Goal: Navigation & Orientation: Find specific page/section

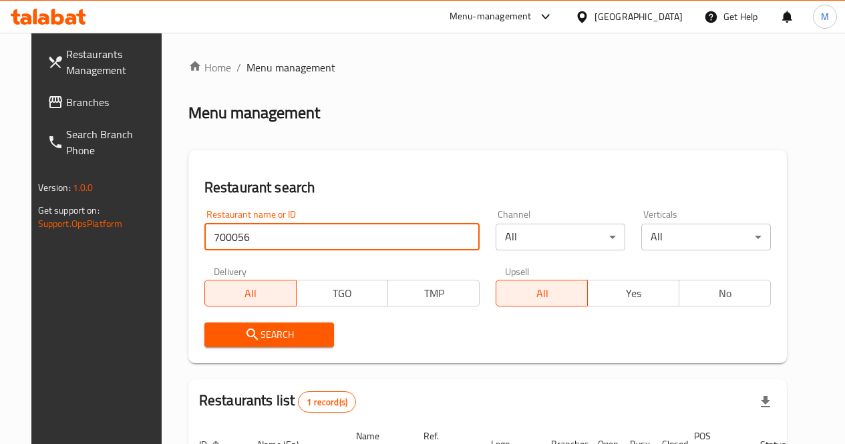
scroll to position [140, 0]
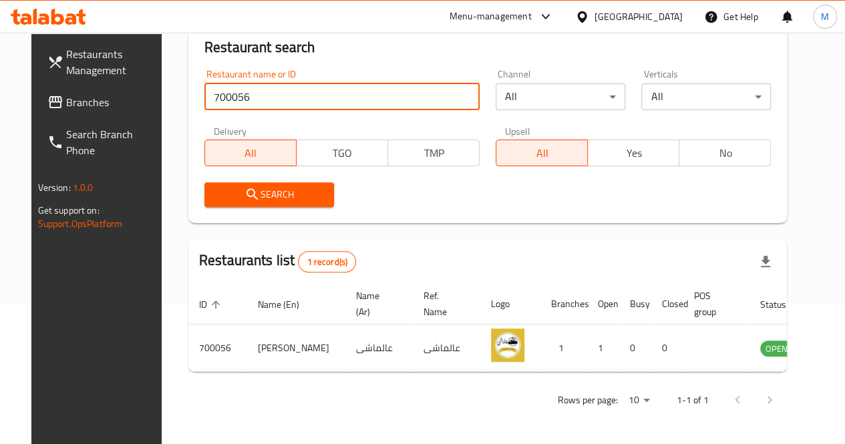
click at [306, 97] on input "700056" at bounding box center [341, 96] width 275 height 27
click at [310, 96] on input "700056" at bounding box center [341, 96] width 275 height 27
type input "700056"
click button "Search" at bounding box center [269, 194] width 130 height 25
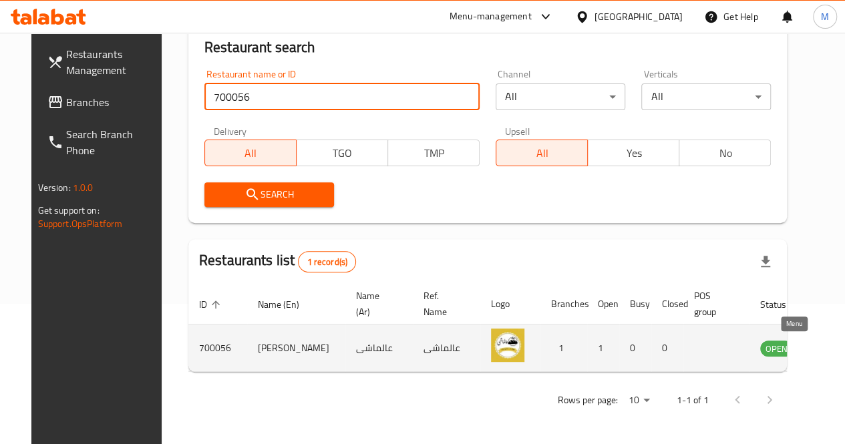
click at [831, 344] on icon "enhanced table" at bounding box center [838, 348] width 15 height 11
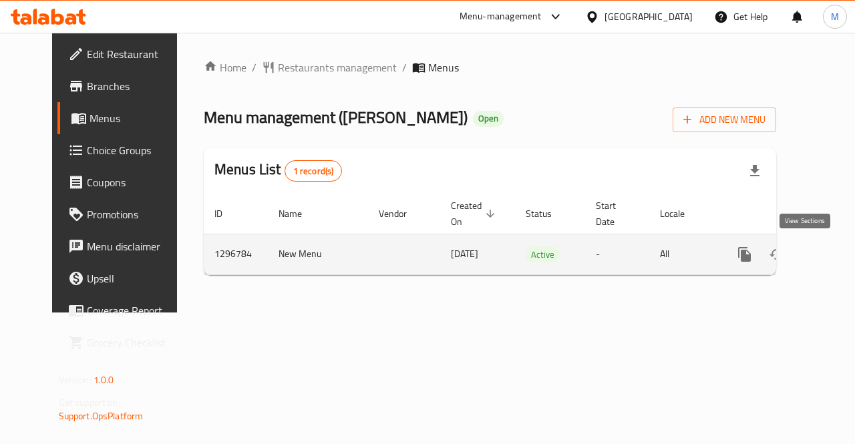
click at [835, 257] on icon "enhanced table" at bounding box center [841, 254] width 12 height 12
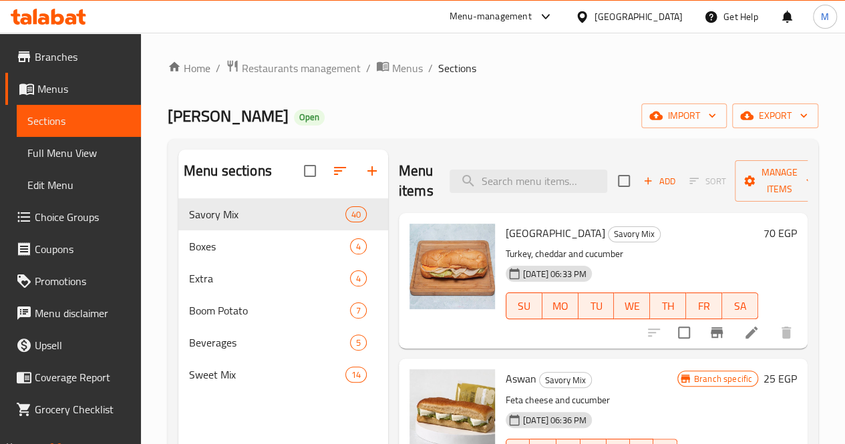
scroll to position [51, 0]
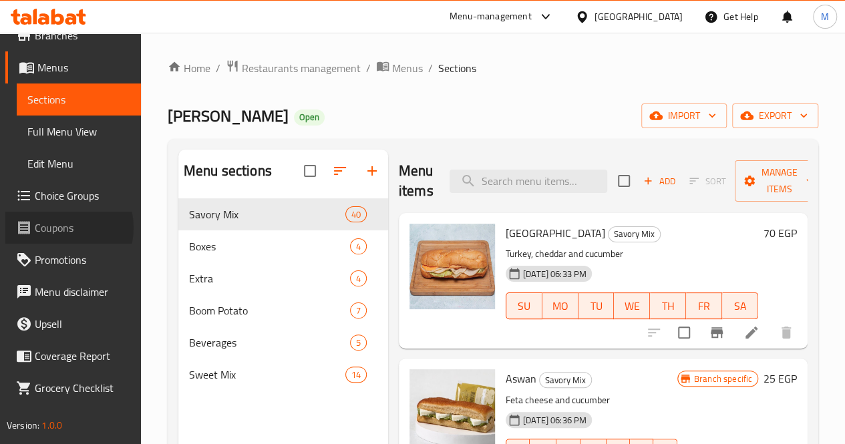
click at [59, 227] on span "Coupons" at bounding box center [82, 228] width 95 height 16
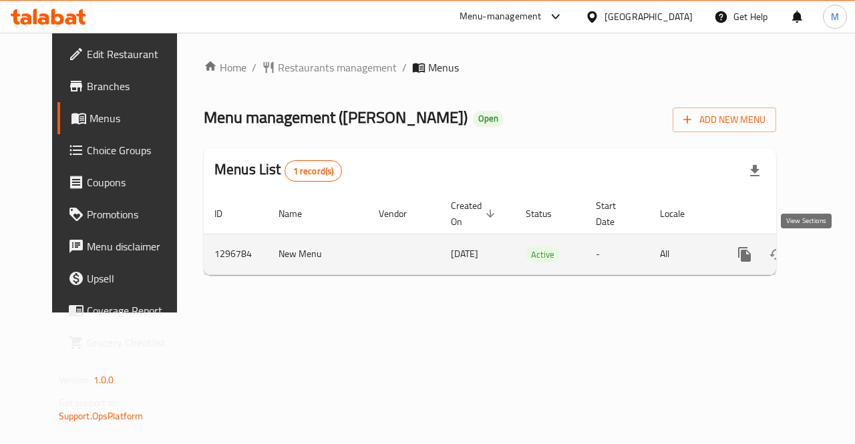
click at [835, 257] on icon "enhanced table" at bounding box center [841, 254] width 12 height 12
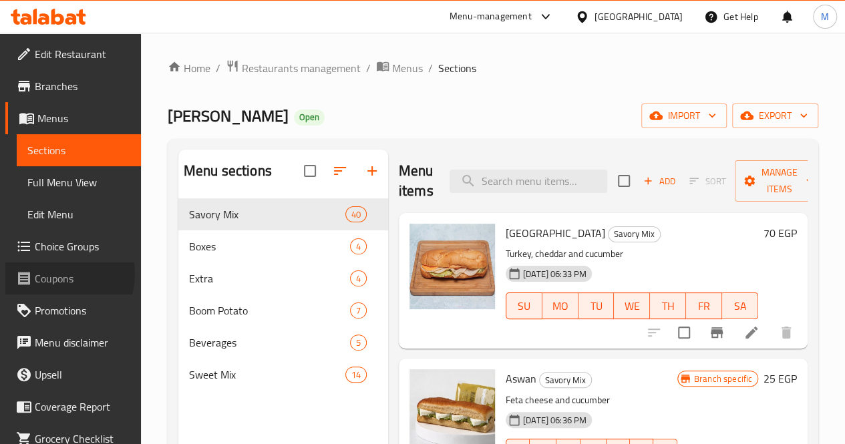
click at [59, 274] on span "Coupons" at bounding box center [82, 278] width 95 height 16
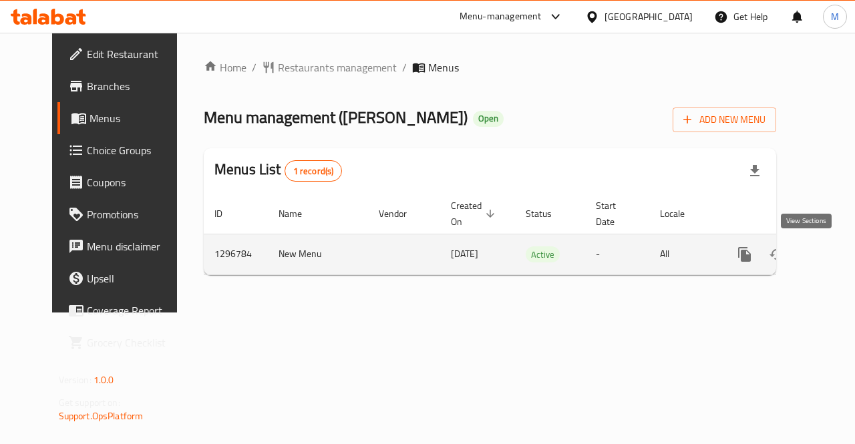
click at [833, 261] on icon "enhanced table" at bounding box center [841, 254] width 16 height 16
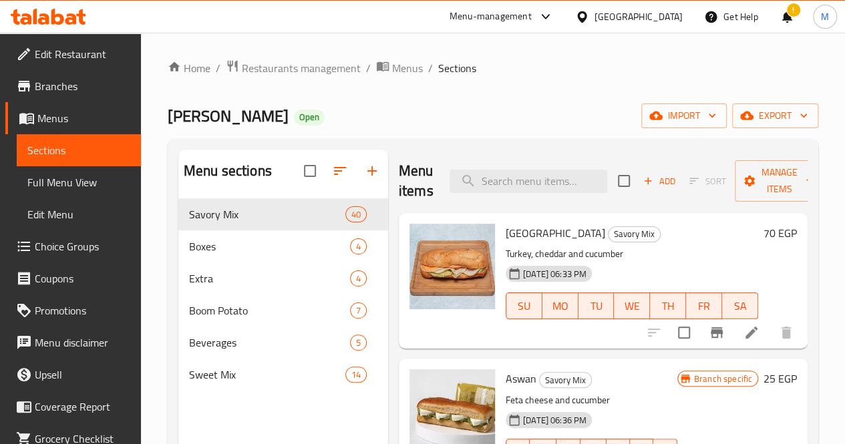
click at [533, 90] on div "Home / Restaurants management / Menus / Sections Aal Mashi Open import export M…" at bounding box center [493, 331] width 650 height 545
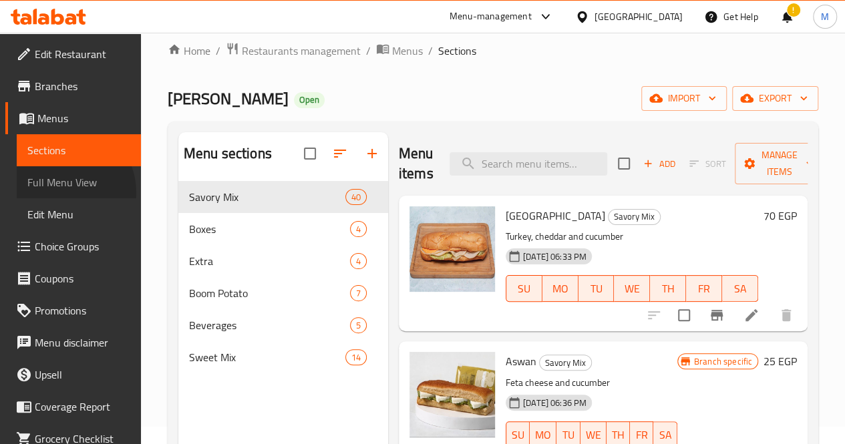
click at [61, 192] on link "Full Menu View" at bounding box center [79, 182] width 124 height 32
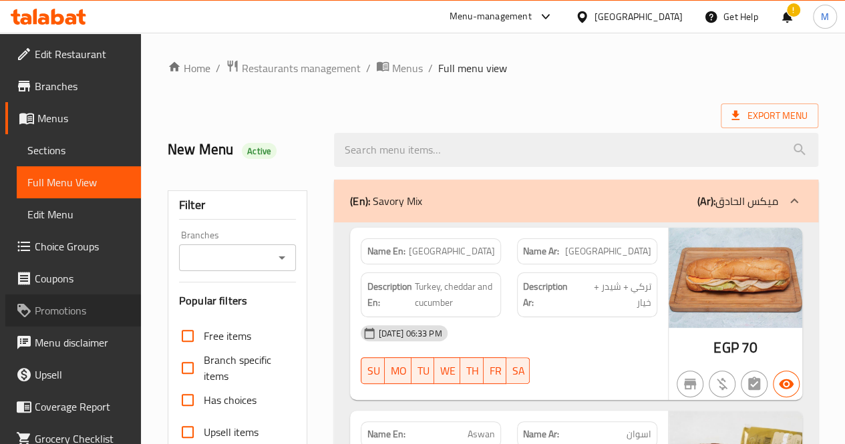
click at [83, 308] on span "Promotions" at bounding box center [82, 310] width 95 height 16
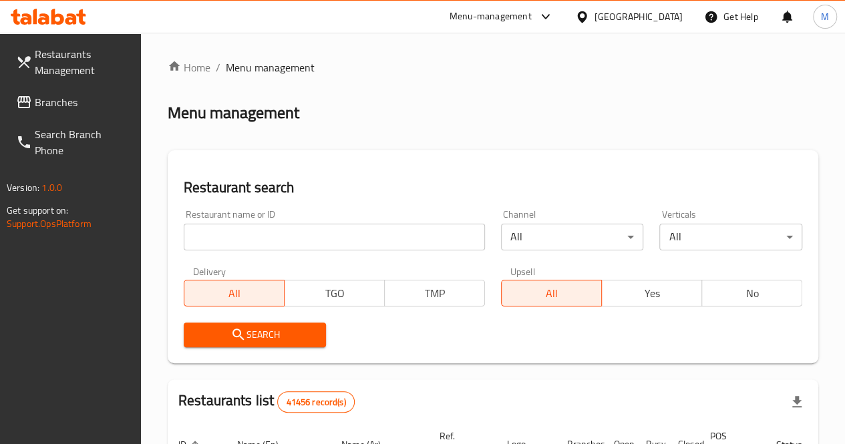
drag, startPoint x: 0, startPoint y: 0, endPoint x: 254, endPoint y: 248, distance: 354.6
click at [254, 248] on input "search" at bounding box center [334, 237] width 301 height 27
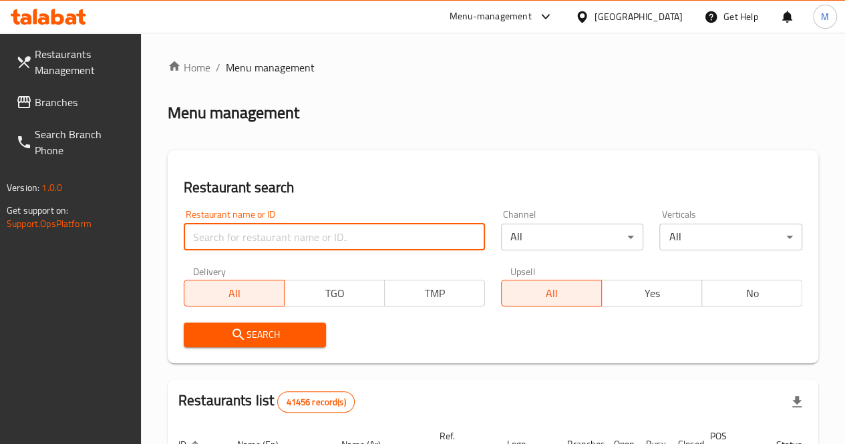
paste input "691412"
type input "691412"
click button "Search" at bounding box center [255, 334] width 143 height 25
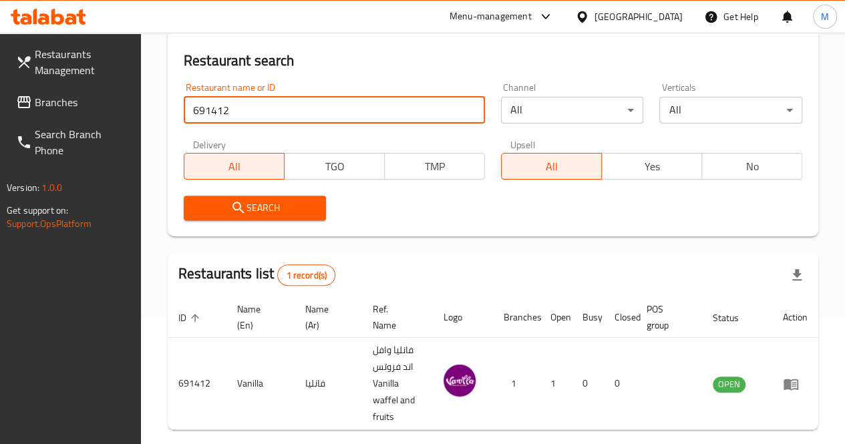
scroll to position [185, 0]
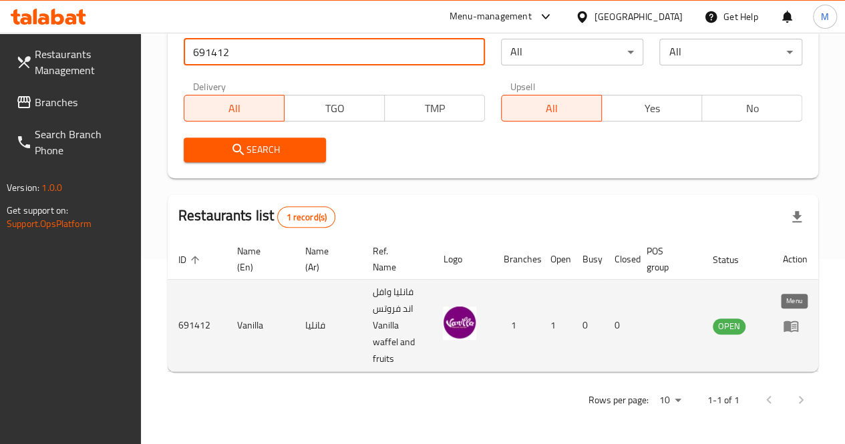
click at [793, 333] on icon "enhanced table" at bounding box center [791, 326] width 16 height 16
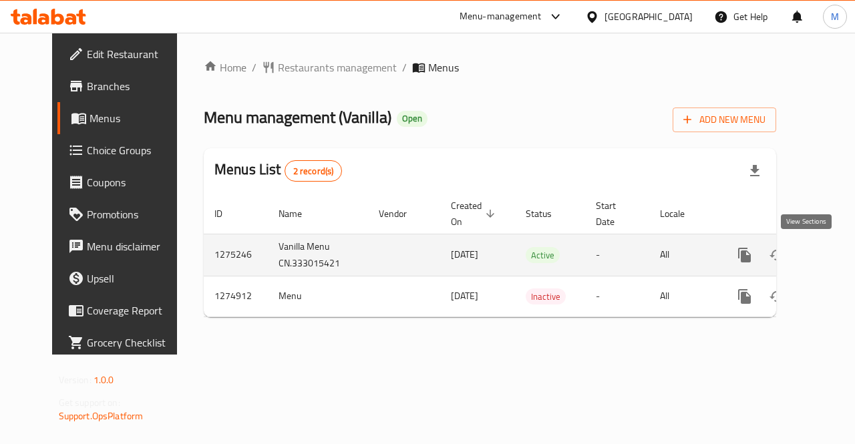
click at [833, 258] on icon "enhanced table" at bounding box center [841, 255] width 16 height 16
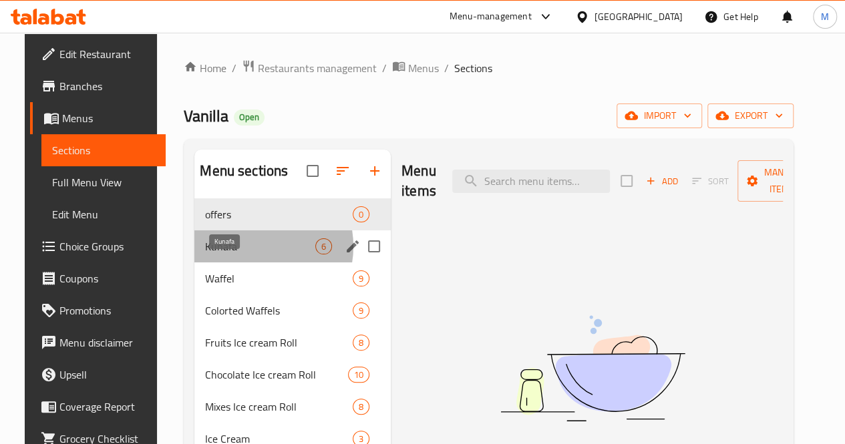
click at [238, 254] on span "Kunafa" at bounding box center [260, 246] width 110 height 16
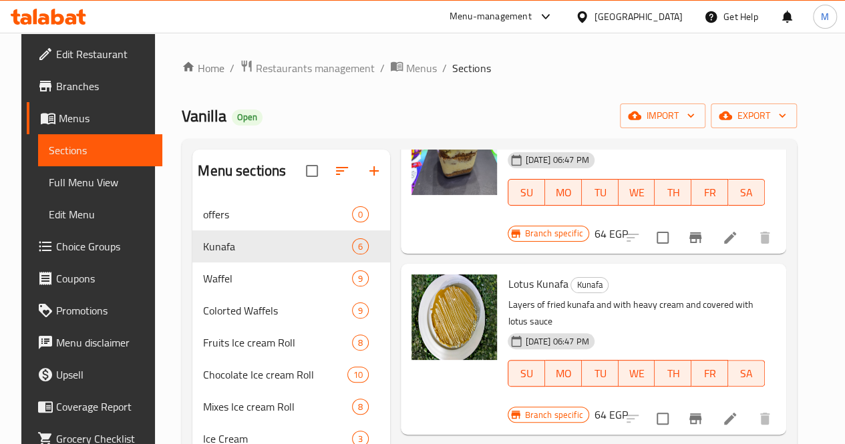
scroll to position [307, 0]
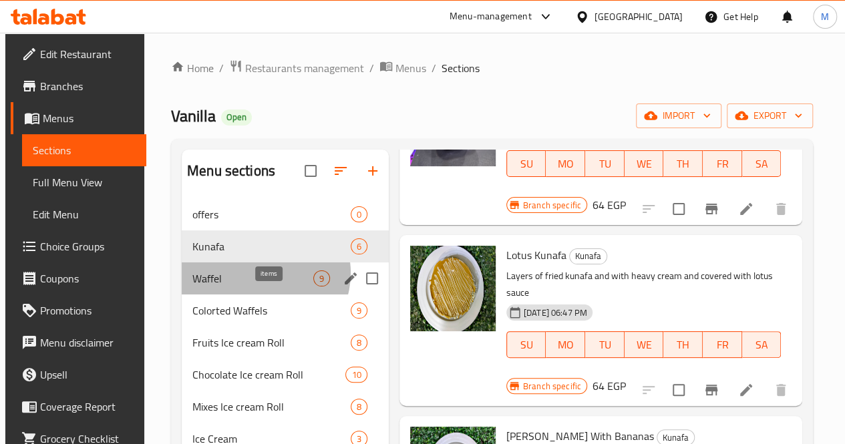
click at [314, 285] on span "9" at bounding box center [321, 278] width 15 height 13
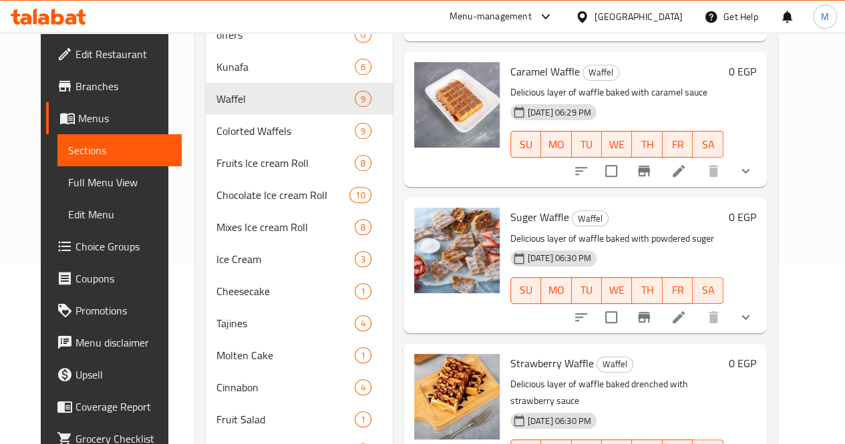
scroll to position [175, 0]
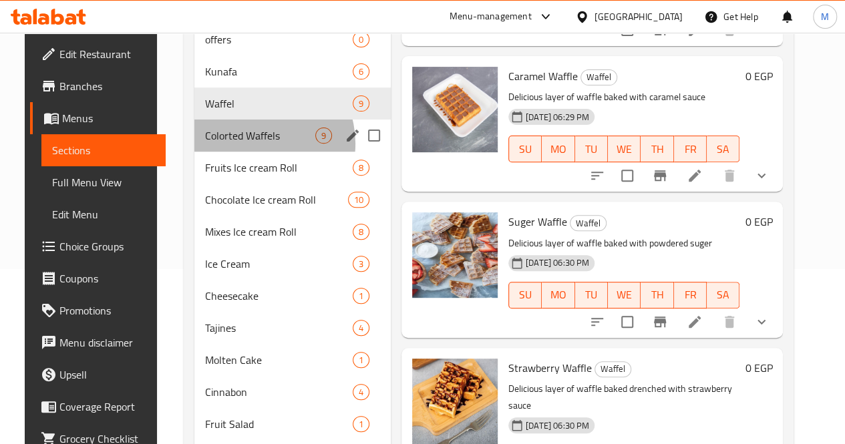
click at [240, 152] on div "Colorted Waffels 9" at bounding box center [292, 136] width 196 height 32
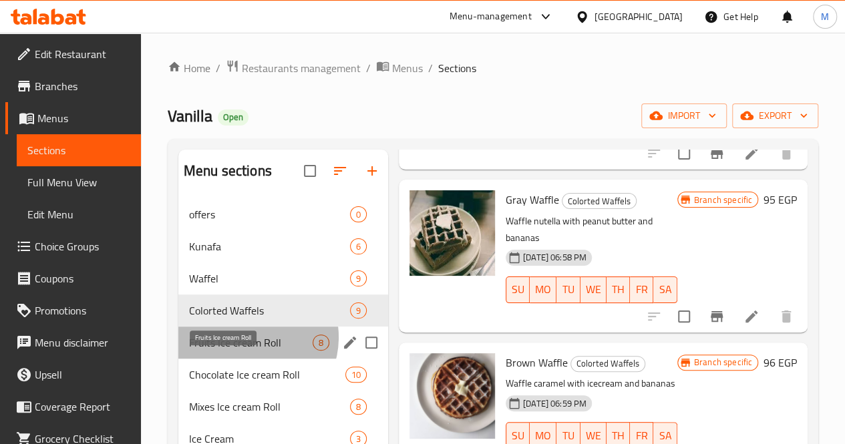
click at [248, 351] on span "Fruits Ice cream Roll" at bounding box center [251, 343] width 124 height 16
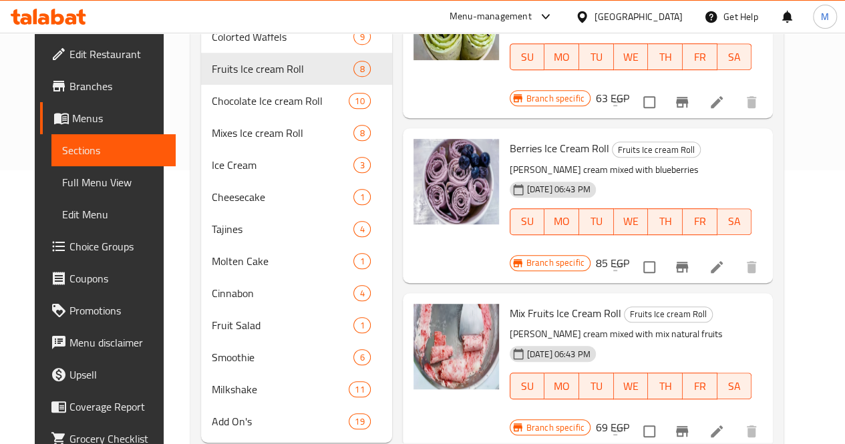
scroll to position [329, 0]
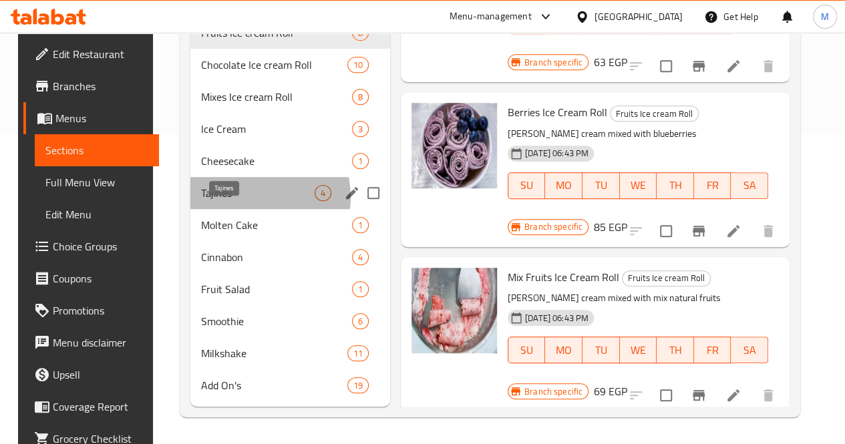
click at [247, 198] on span "Tajines" at bounding box center [258, 193] width 114 height 16
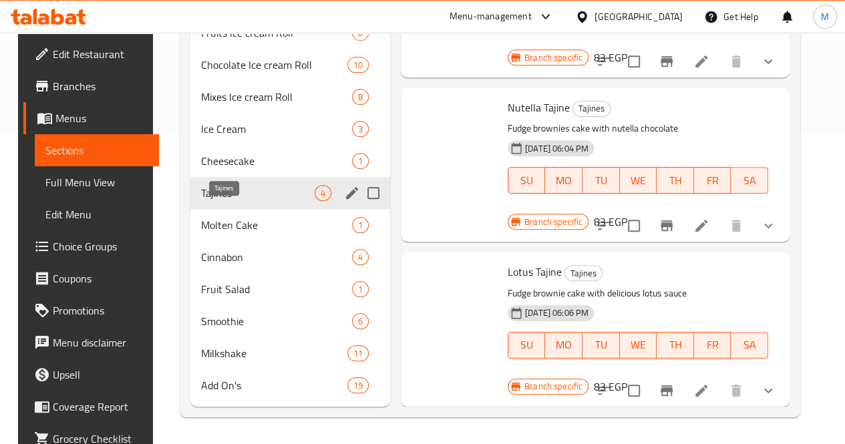
scroll to position [67, 0]
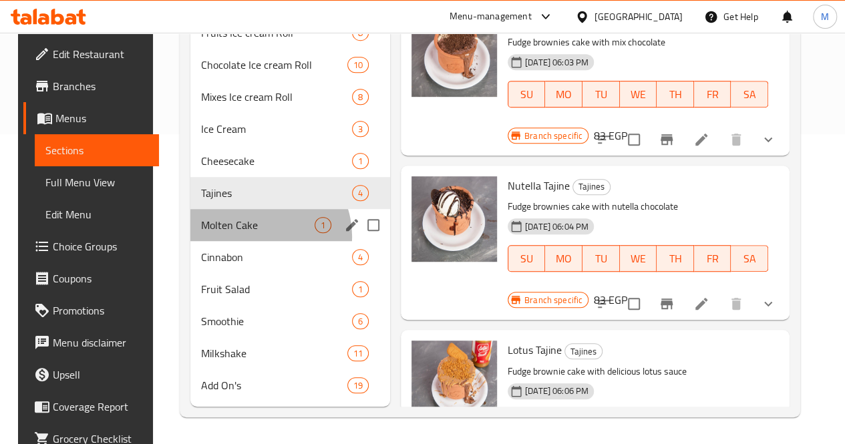
click at [248, 237] on div "Molten Cake 1" at bounding box center [290, 225] width 200 height 32
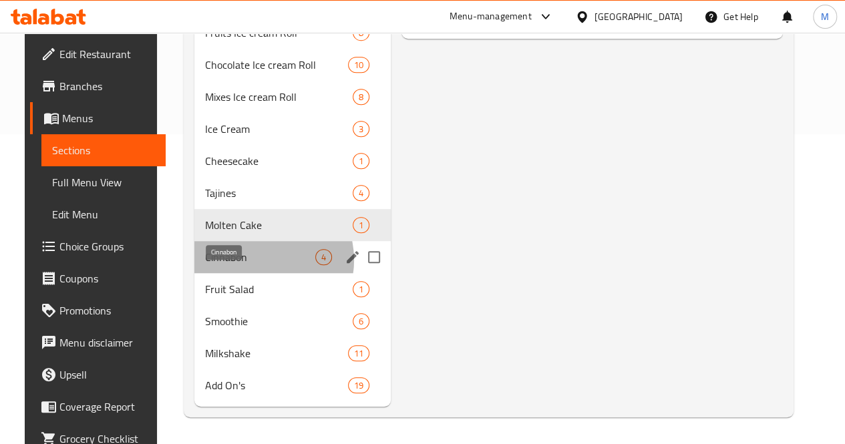
click at [244, 260] on span "Cinnabon" at bounding box center [260, 257] width 110 height 16
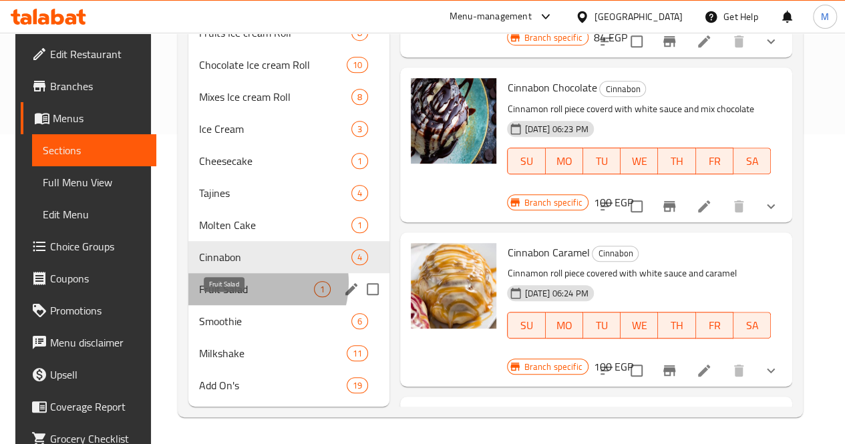
click at [249, 284] on span "Fruit Salad" at bounding box center [256, 289] width 115 height 16
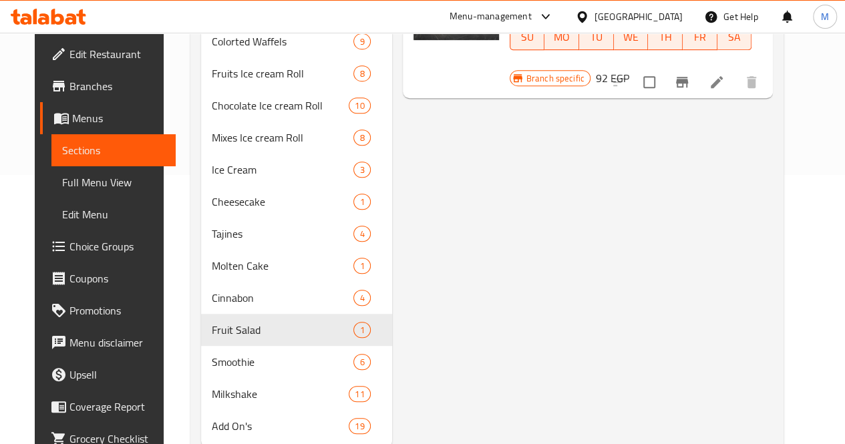
scroll to position [329, 0]
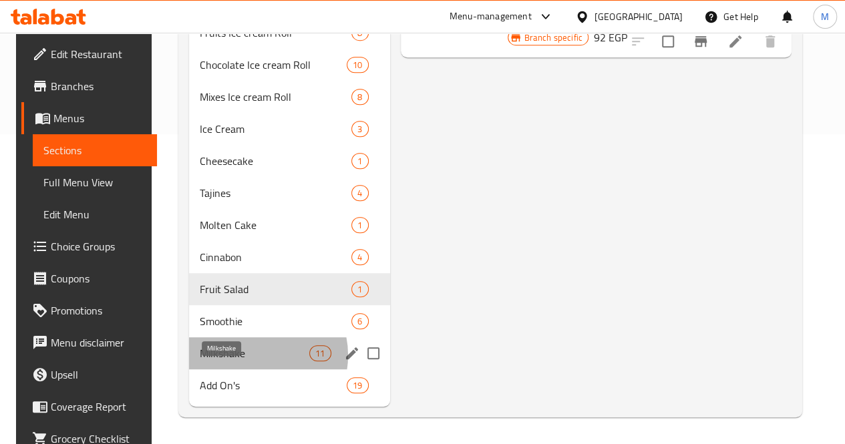
click at [246, 356] on span "Milkshake" at bounding box center [255, 353] width 110 height 16
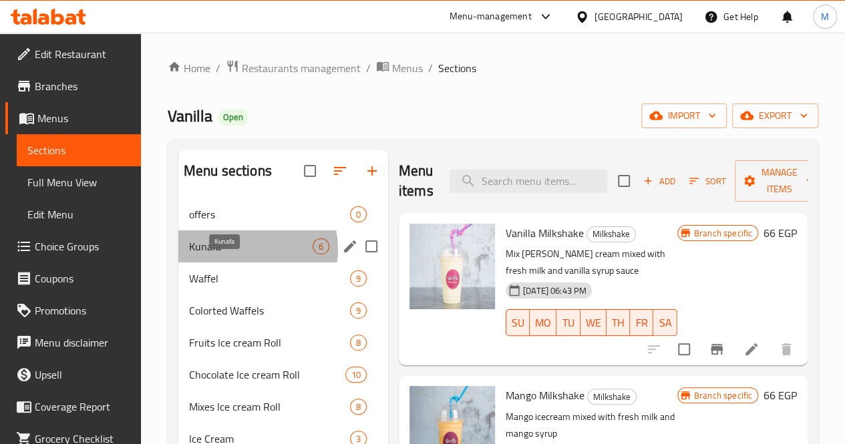
click at [245, 254] on span "Kunafa" at bounding box center [251, 246] width 124 height 16
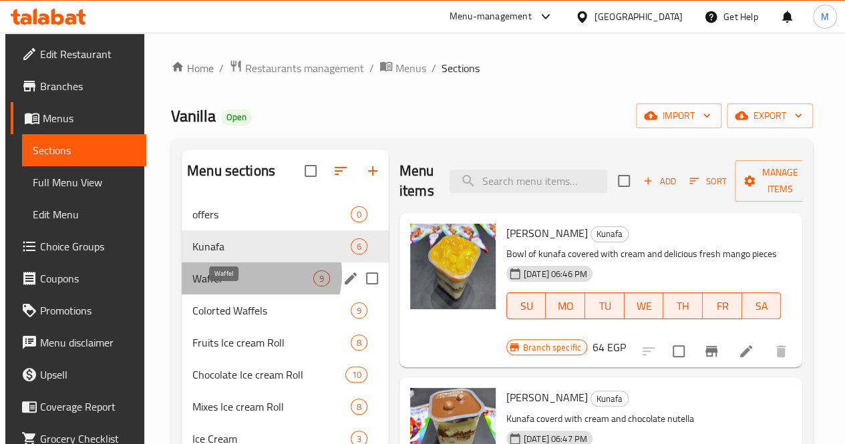
click at [256, 286] on span "Waffel" at bounding box center [252, 278] width 121 height 16
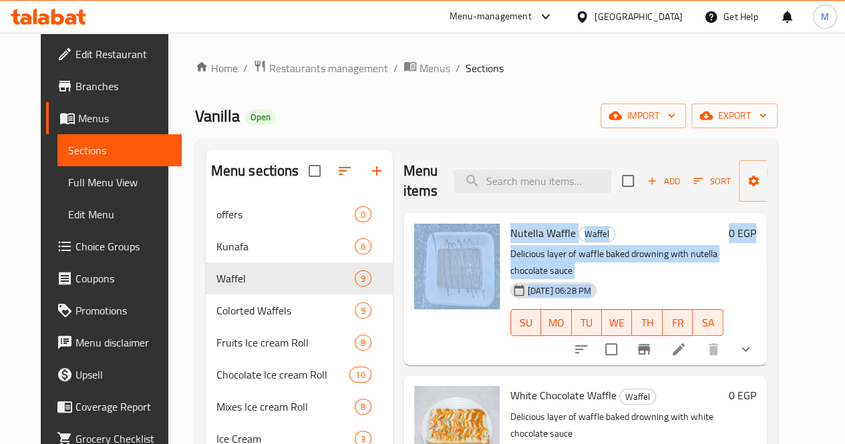
drag, startPoint x: 796, startPoint y: 206, endPoint x: 817, endPoint y: 287, distance: 83.6
click at [804, 287] on div "Home / Restaurants management / Menus / Sections Vanilla Open import export Men…" at bounding box center [486, 393] width 636 height 721
click at [756, 278] on div "0 EGP" at bounding box center [739, 289] width 33 height 131
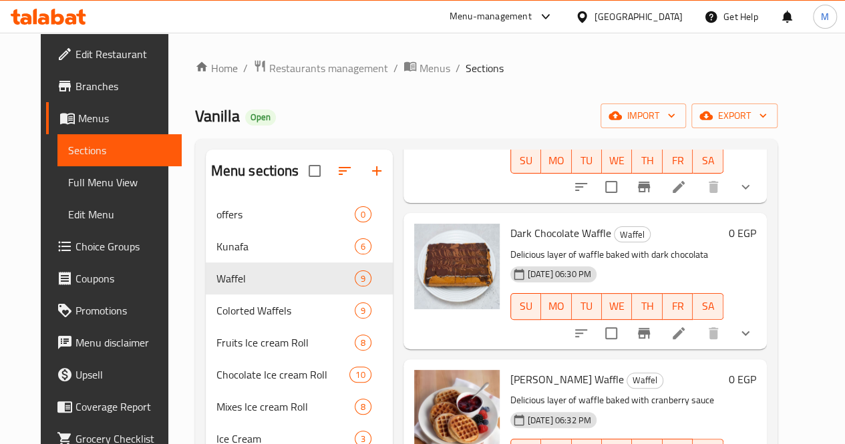
click at [191, 3] on div "Menu-management Egypt Get Help M" at bounding box center [422, 17] width 845 height 32
